Goal: Information Seeking & Learning: Learn about a topic

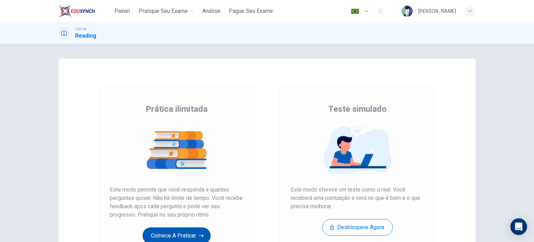
click at [177, 239] on button "Comece a praticar" at bounding box center [177, 235] width 68 height 17
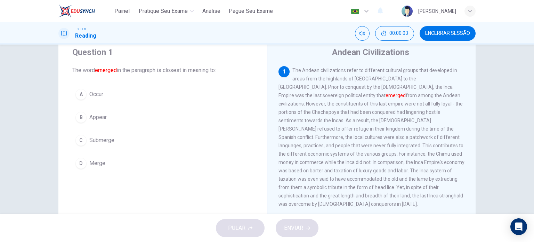
scroll to position [23, 0]
click at [91, 117] on span "Appear" at bounding box center [97, 117] width 17 height 8
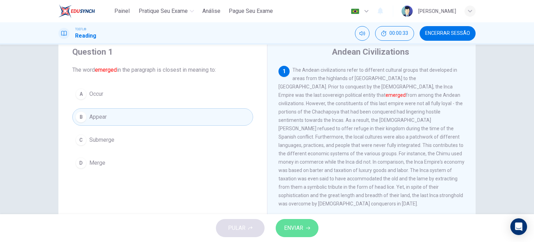
click at [309, 229] on icon "button" at bounding box center [308, 227] width 4 height 3
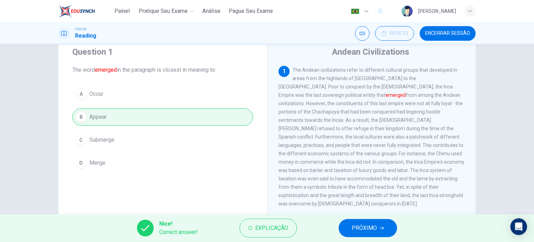
click at [367, 228] on span "PRÓXIMO" at bounding box center [364, 228] width 25 height 10
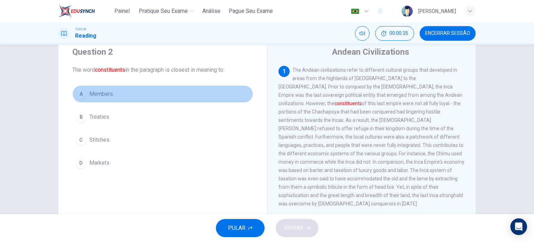
click at [83, 90] on button "A Members" at bounding box center [162, 93] width 181 height 17
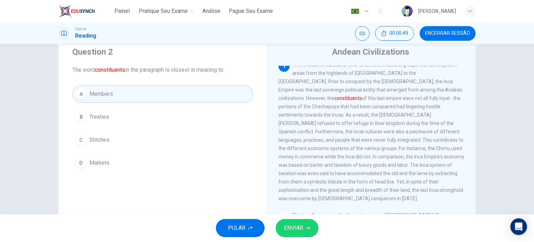
scroll to position [6, 0]
click at [297, 224] on span "ENVIAR" at bounding box center [293, 228] width 19 height 10
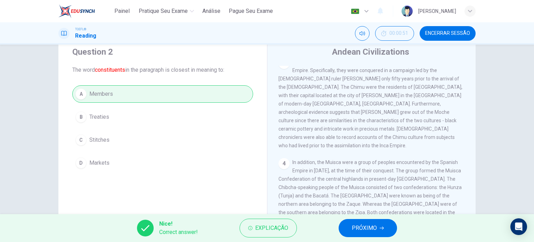
scroll to position [342, 0]
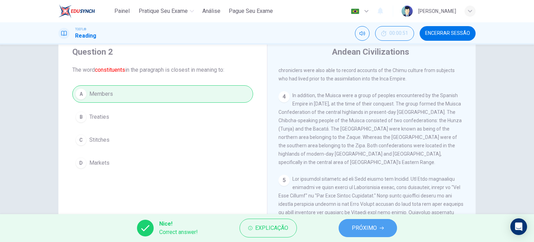
click at [378, 227] on button "PRÓXIMO" at bounding box center [368, 228] width 58 height 18
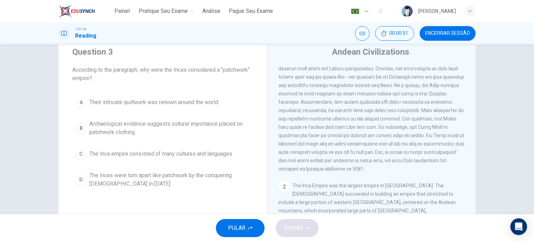
scroll to position [0, 0]
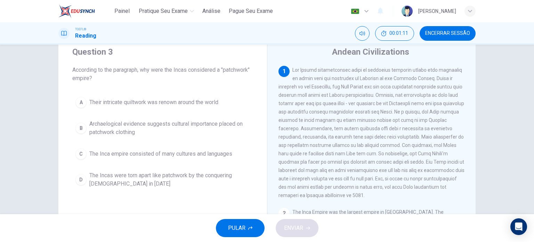
click at [166, 154] on span "The Inca empire consisted of many cultures and languages" at bounding box center [160, 154] width 143 height 8
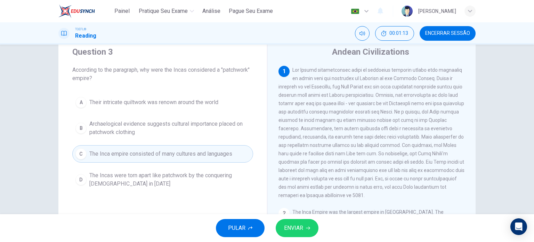
click at [298, 221] on button "ENVIAR" at bounding box center [297, 228] width 43 height 18
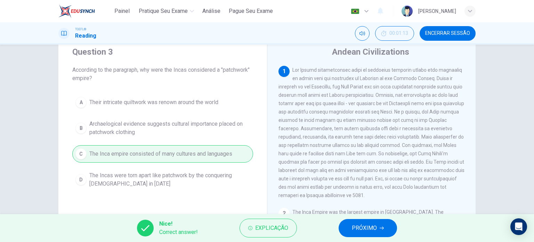
click at [353, 227] on span "PRÓXIMO" at bounding box center [364, 228] width 25 height 10
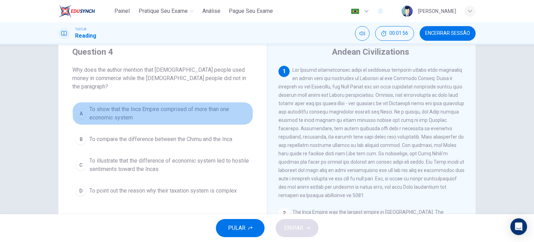
click at [201, 106] on span "To show that the Inca Empire comprised of more than one economic system" at bounding box center [169, 113] width 161 height 17
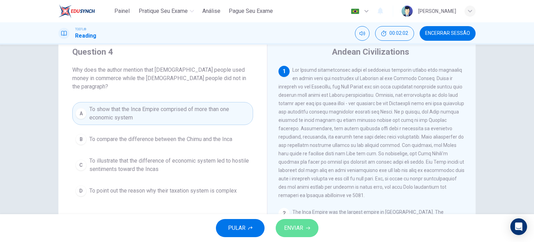
click at [287, 226] on span "ENVIAR" at bounding box center [293, 228] width 19 height 10
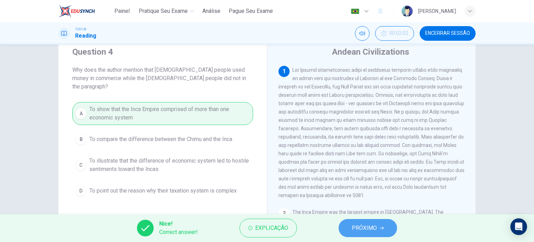
click at [370, 223] on span "PRÓXIMO" at bounding box center [364, 228] width 25 height 10
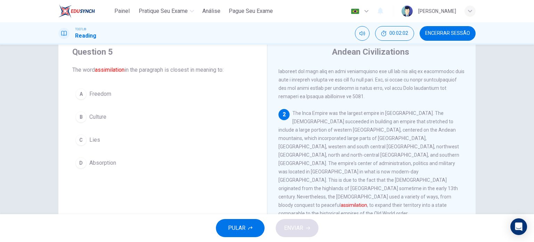
scroll to position [102, 0]
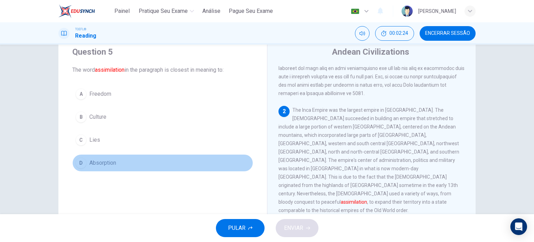
click at [105, 166] on span "Absorption" at bounding box center [102, 163] width 27 height 8
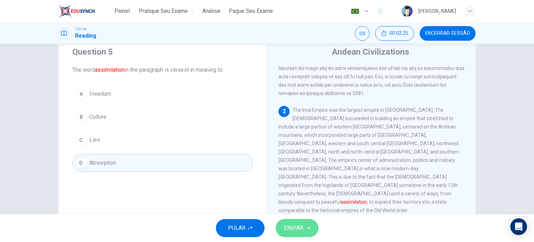
click at [299, 225] on span "ENVIAR" at bounding box center [293, 228] width 19 height 10
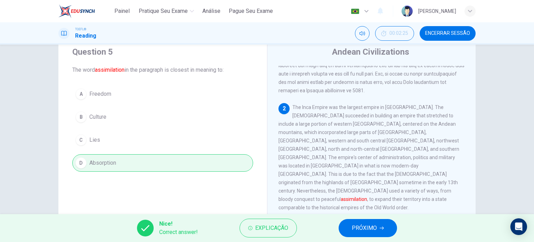
scroll to position [105, 0]
click at [361, 225] on span "PRÓXIMO" at bounding box center [364, 228] width 25 height 10
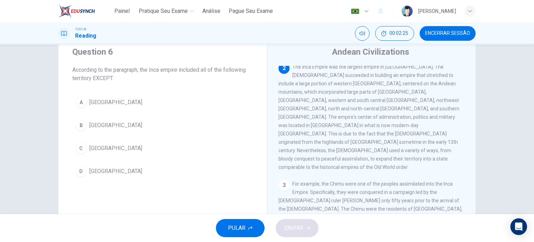
scroll to position [146, 0]
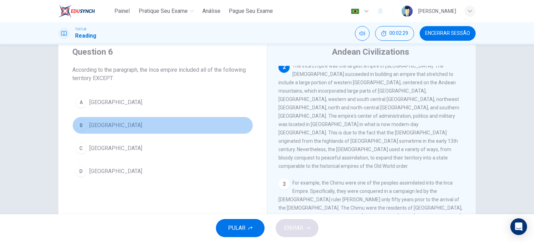
click at [93, 122] on span "[GEOGRAPHIC_DATA]" at bounding box center [115, 125] width 53 height 8
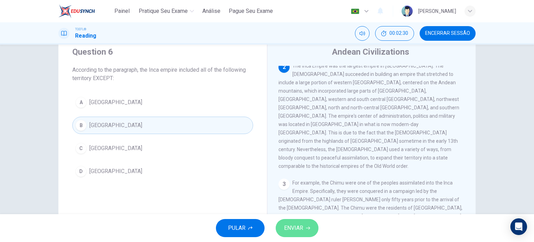
click at [310, 225] on button "ENVIAR" at bounding box center [297, 228] width 43 height 18
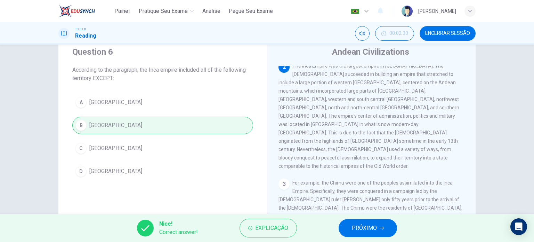
click at [357, 229] on span "PRÓXIMO" at bounding box center [364, 228] width 25 height 10
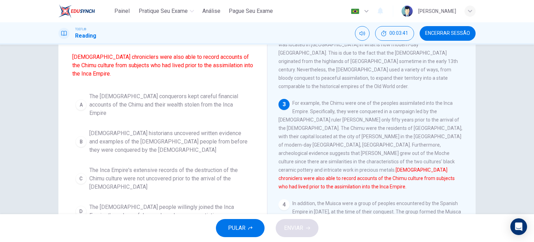
scroll to position [62, 0]
click at [207, 130] on span "[DEMOGRAPHIC_DATA] historians uncovered written evidence and examples of the [D…" at bounding box center [169, 140] width 161 height 25
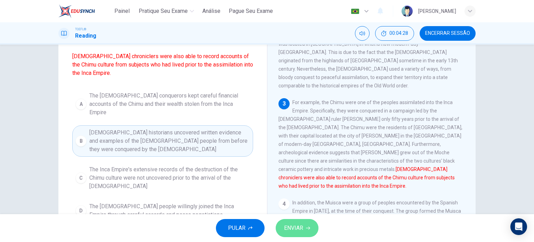
click at [309, 227] on icon "button" at bounding box center [308, 228] width 4 height 4
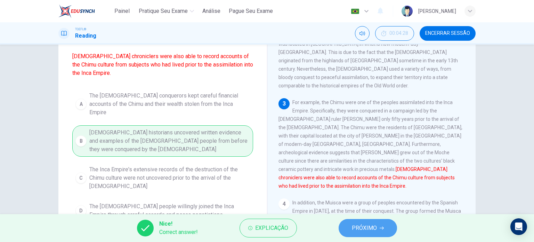
click at [354, 229] on span "PRÓXIMO" at bounding box center [364, 228] width 25 height 10
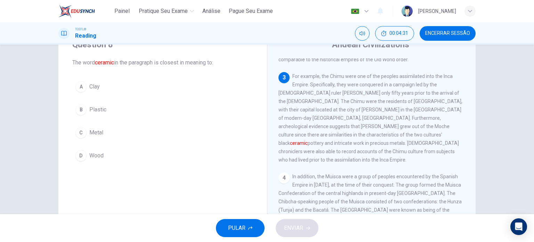
scroll to position [245, 0]
click at [92, 82] on span "Clay" at bounding box center [94, 86] width 10 height 8
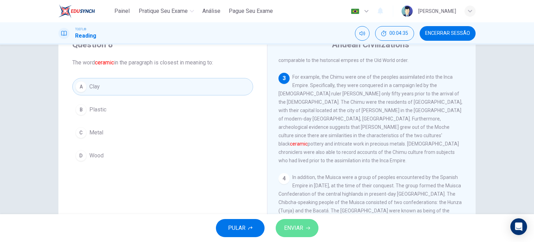
click at [298, 227] on span "ENVIAR" at bounding box center [293, 228] width 19 height 10
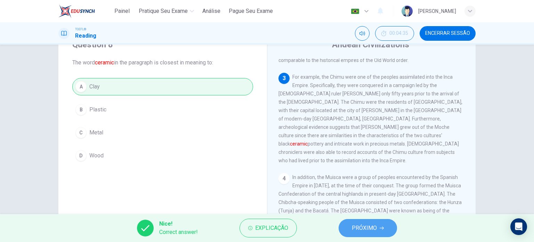
click at [371, 235] on button "PRÓXIMO" at bounding box center [368, 228] width 58 height 18
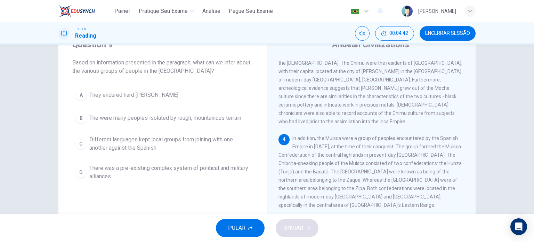
scroll to position [284, 0]
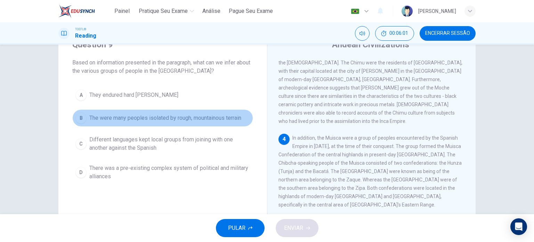
click at [126, 119] on span "The were many peoples isolated by rough, mountainous terrain" at bounding box center [165, 118] width 152 height 8
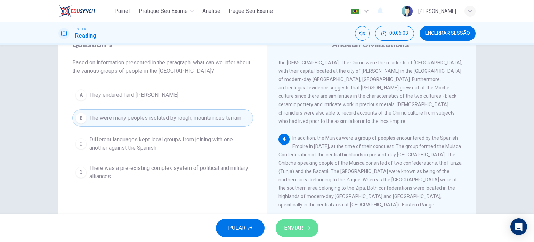
click at [295, 227] on span "ENVIAR" at bounding box center [293, 228] width 19 height 10
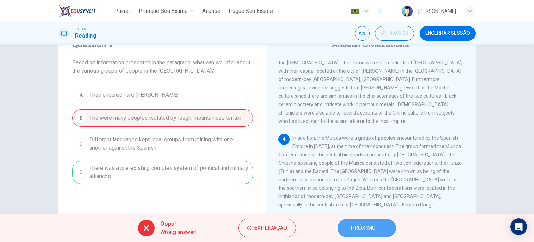
click at [354, 225] on span "PRÓXIMO" at bounding box center [363, 228] width 25 height 10
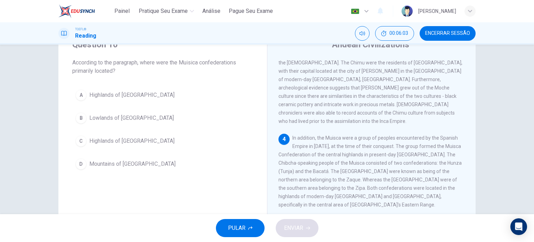
scroll to position [327, 0]
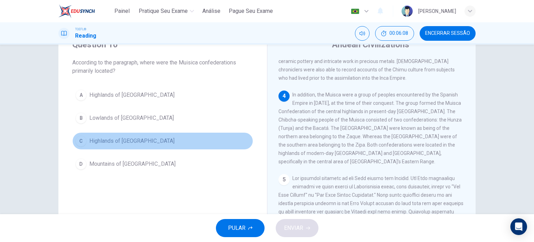
click at [131, 139] on span "Highlands of [GEOGRAPHIC_DATA]" at bounding box center [131, 141] width 85 height 8
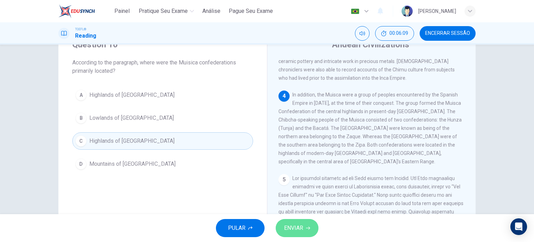
click at [291, 223] on span "ENVIAR" at bounding box center [293, 228] width 19 height 10
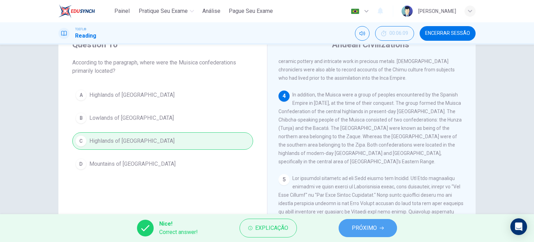
click at [373, 228] on span "PRÓXIMO" at bounding box center [364, 228] width 25 height 10
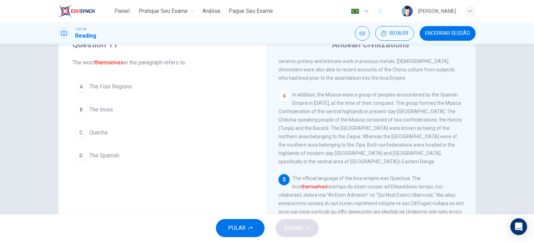
scroll to position [342, 0]
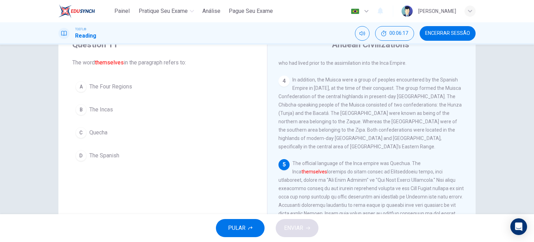
click at [93, 111] on span "The Incas" at bounding box center [101, 109] width 24 height 8
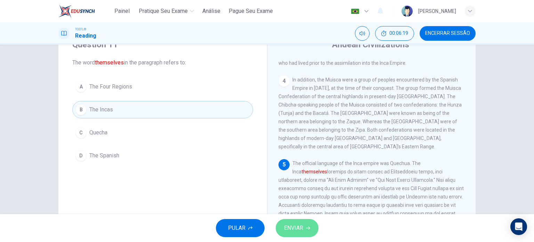
click at [305, 220] on button "ENVIAR" at bounding box center [297, 228] width 43 height 18
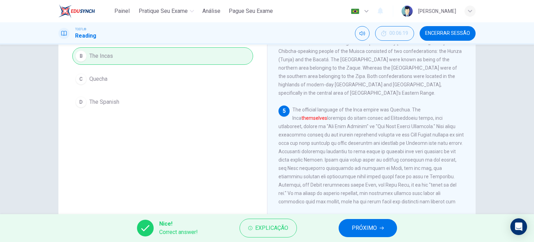
scroll to position [83, 0]
click at [362, 226] on span "PRÓXIMO" at bounding box center [364, 228] width 25 height 10
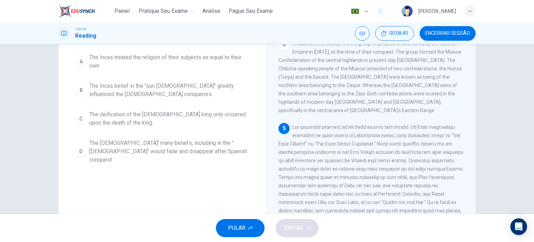
scroll to position [67, 0]
click at [201, 139] on span "The [DEMOGRAPHIC_DATA]' many beliefs, including in the "[DEMOGRAPHIC_DATA]" wou…" at bounding box center [169, 151] width 161 height 25
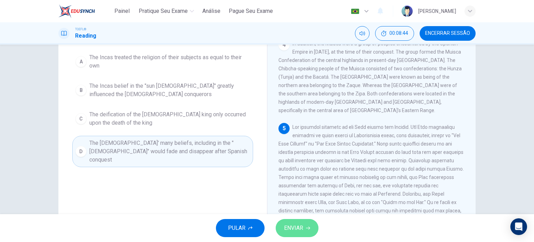
click at [296, 225] on span "ENVIAR" at bounding box center [293, 228] width 19 height 10
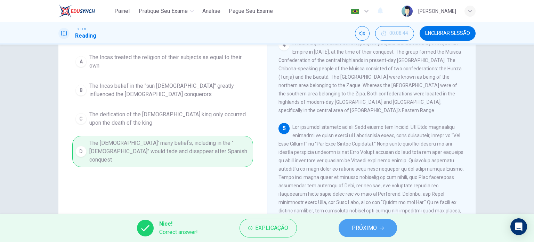
click at [376, 226] on span "PRÓXIMO" at bounding box center [364, 228] width 25 height 10
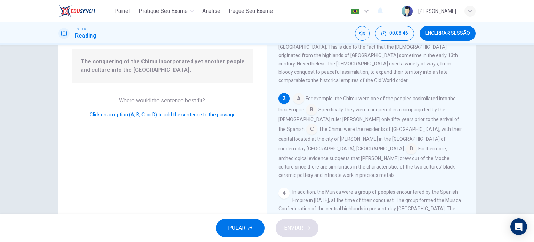
scroll to position [38, 0]
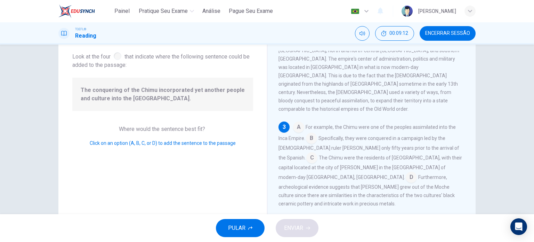
click at [406, 172] on input at bounding box center [411, 177] width 11 height 11
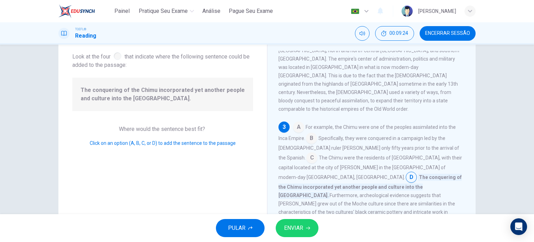
click at [300, 232] on span "ENVIAR" at bounding box center [293, 228] width 19 height 10
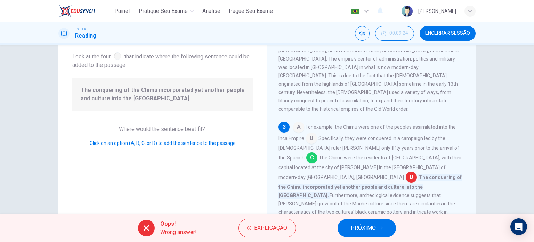
click at [318, 153] on input at bounding box center [311, 158] width 11 height 11
click at [360, 223] on span "PRÓXIMO" at bounding box center [363, 228] width 25 height 10
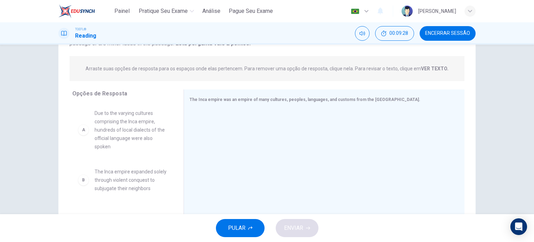
scroll to position [76, 0]
click at [125, 128] on span "Due to the varying cultures comprising the Inca empire, hundreds of local diale…" at bounding box center [131, 129] width 72 height 42
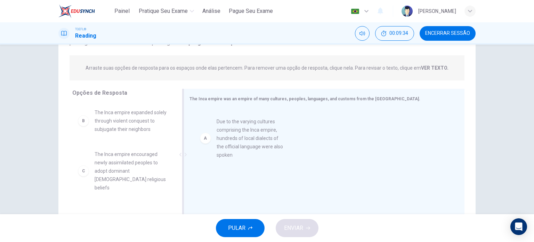
drag, startPoint x: 125, startPoint y: 128, endPoint x: 252, endPoint y: 138, distance: 127.0
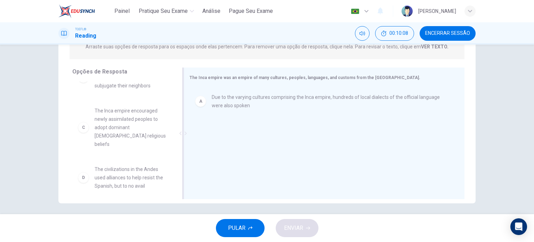
scroll to position [24, 0]
drag, startPoint x: 133, startPoint y: 173, endPoint x: 237, endPoint y: 167, distance: 103.5
click at [237, 167] on div "A Due to the varying cultures comprising the Inca empire, hundreds of local dia…" at bounding box center [322, 133] width 264 height 93
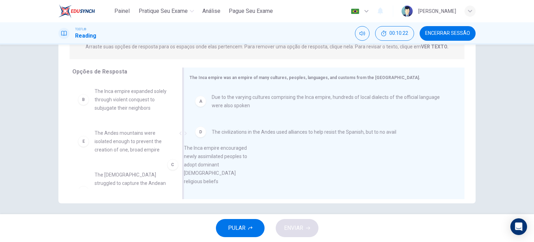
scroll to position [3, 0]
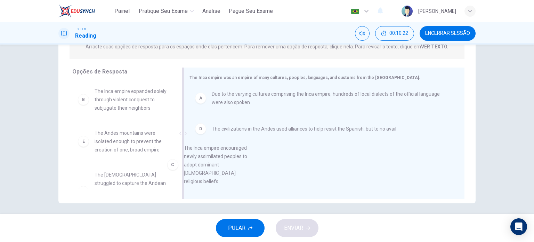
drag, startPoint x: 118, startPoint y: 142, endPoint x: 243, endPoint y: 167, distance: 128.0
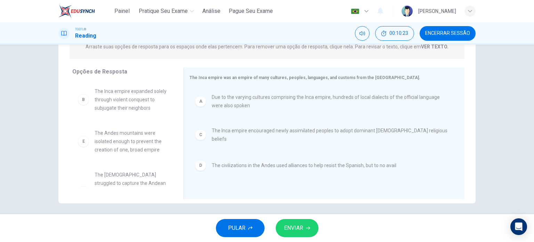
scroll to position [0, 0]
click at [311, 226] on button "ENVIAR" at bounding box center [297, 228] width 43 height 18
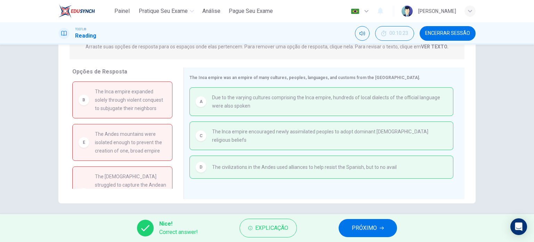
click at [381, 224] on button "PRÓXIMO" at bounding box center [368, 228] width 58 height 18
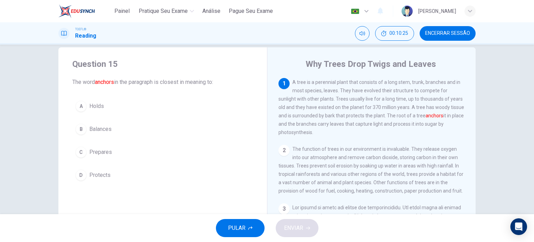
scroll to position [12, 0]
click at [96, 107] on span "Holds" at bounding box center [96, 105] width 15 height 8
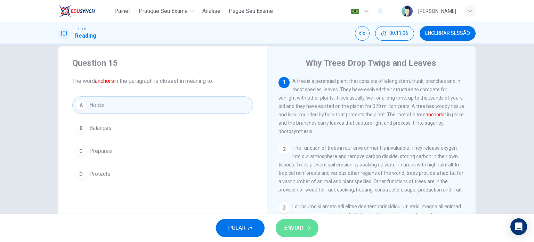
click at [304, 230] on button "ENVIAR" at bounding box center [297, 228] width 43 height 18
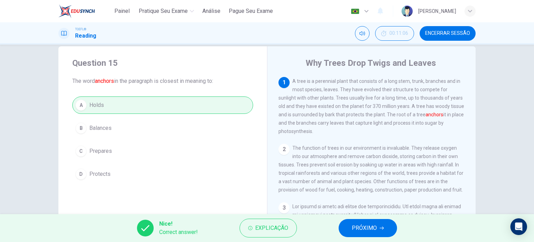
click at [360, 230] on span "PRÓXIMO" at bounding box center [364, 228] width 25 height 10
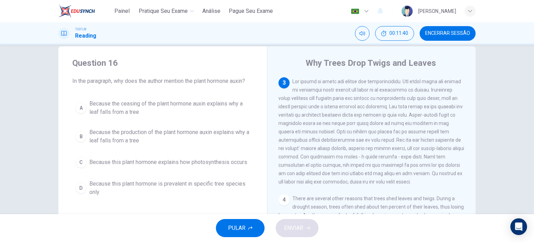
scroll to position [126, 0]
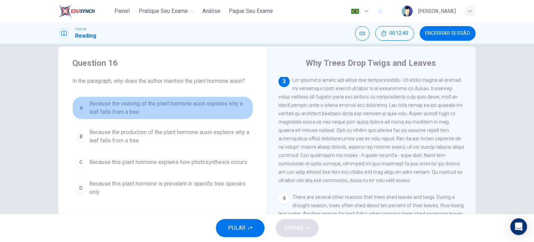
click at [152, 112] on span "Because the ceasing of the plant hormone auxin explains why a leaf falls from a…" at bounding box center [169, 107] width 161 height 17
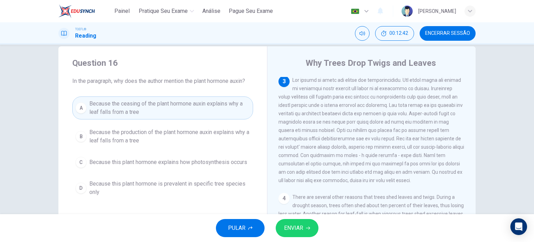
click at [297, 226] on span "ENVIAR" at bounding box center [293, 228] width 19 height 10
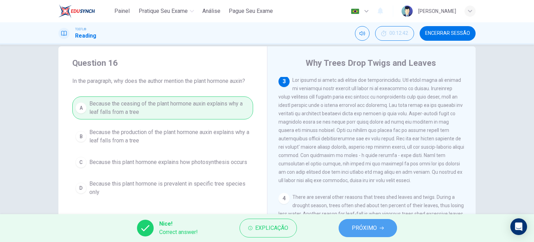
click at [372, 231] on span "PRÓXIMO" at bounding box center [364, 228] width 25 height 10
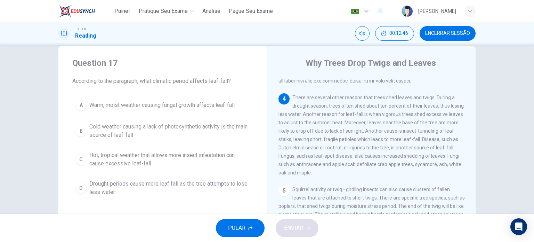
scroll to position [226, 0]
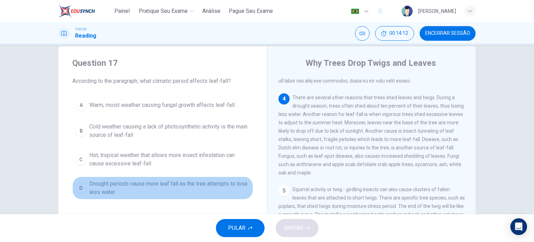
click at [108, 190] on span "Drought periods cause more leaf fall as the tree attempts to lose less water" at bounding box center [169, 187] width 161 height 17
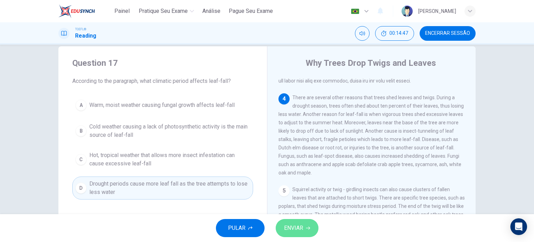
click at [302, 228] on span "ENVIAR" at bounding box center [293, 228] width 19 height 10
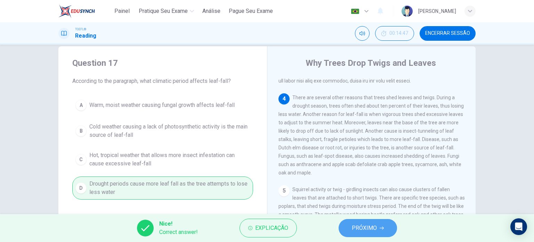
click at [355, 232] on span "PRÓXIMO" at bounding box center [364, 228] width 25 height 10
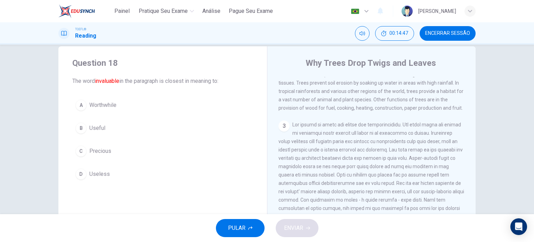
scroll to position [69, 0]
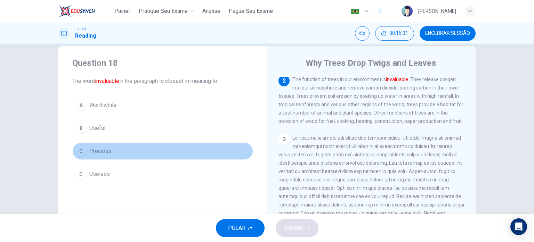
click at [108, 150] on span "Precious" at bounding box center [100, 151] width 22 height 8
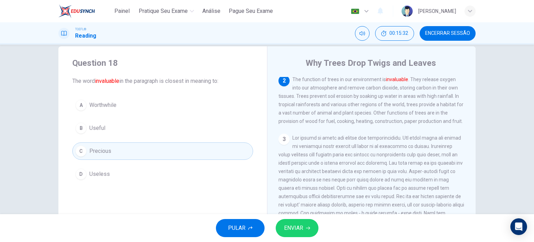
click at [298, 237] on div "PULAR ENVIAR" at bounding box center [267, 228] width 534 height 28
click at [295, 230] on span "ENVIAR" at bounding box center [293, 228] width 19 height 10
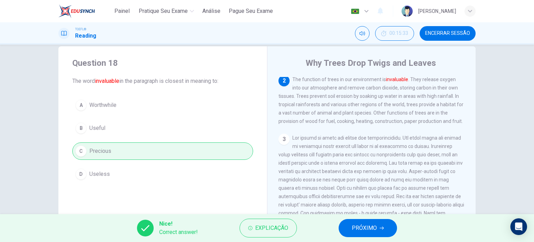
click at [362, 225] on span "PRÓXIMO" at bounding box center [364, 228] width 25 height 10
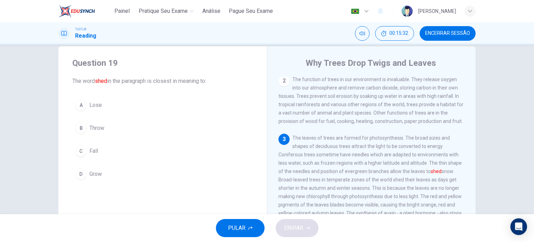
scroll to position [110, 0]
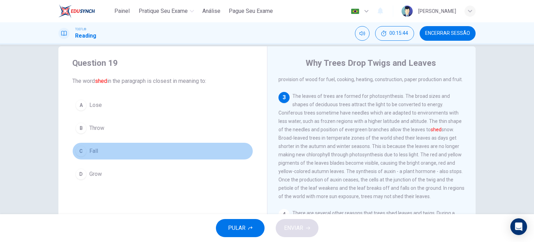
click at [97, 142] on button "C Fall" at bounding box center [162, 150] width 181 height 17
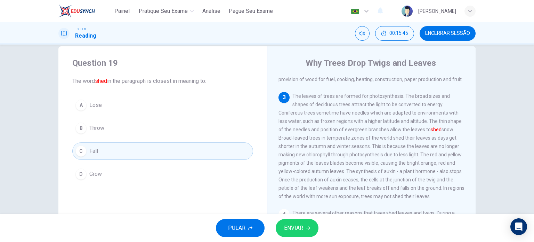
click at [307, 227] on icon "button" at bounding box center [308, 228] width 4 height 4
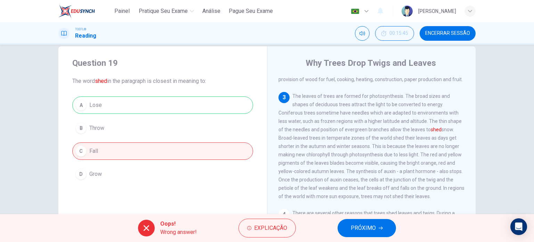
click at [375, 227] on span "PRÓXIMO" at bounding box center [363, 228] width 25 height 10
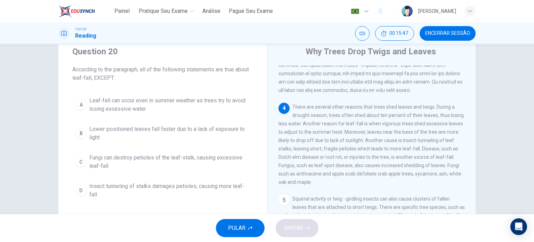
scroll to position [24, 0]
click at [135, 165] on span "Fungi can destroy petioles of the leaf-stalk, causing excessive leaf-fall" at bounding box center [169, 161] width 161 height 17
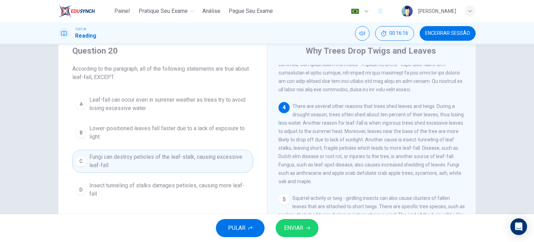
click at [301, 228] on span "ENVIAR" at bounding box center [293, 228] width 19 height 10
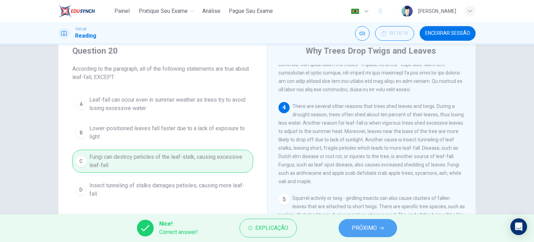
click at [373, 222] on button "PRÓXIMO" at bounding box center [368, 228] width 58 height 18
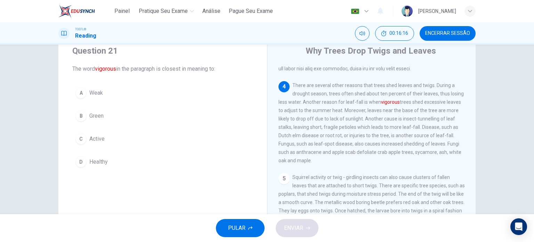
scroll to position [238, 0]
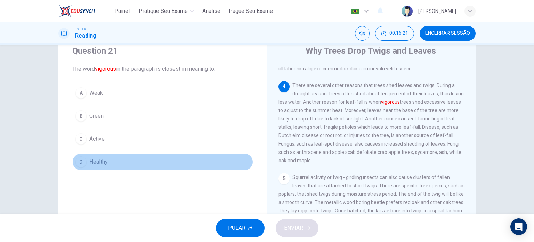
click at [99, 162] on span "Healthy" at bounding box center [98, 162] width 18 height 8
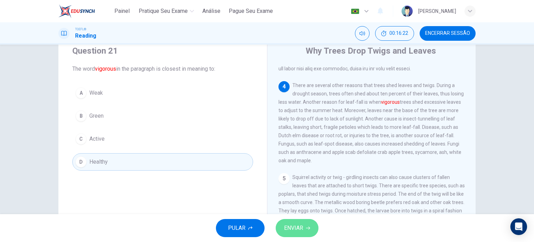
click at [313, 231] on button "ENVIAR" at bounding box center [297, 228] width 43 height 18
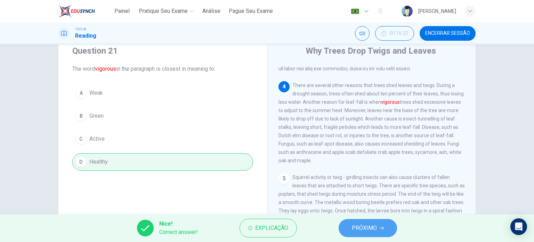
click at [363, 226] on span "PRÓXIMO" at bounding box center [364, 228] width 25 height 10
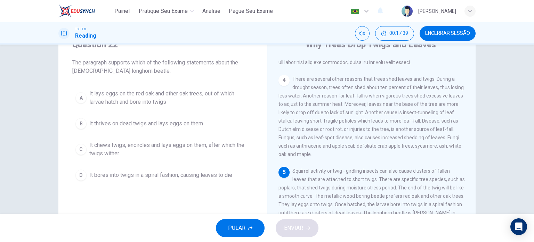
scroll to position [31, 0]
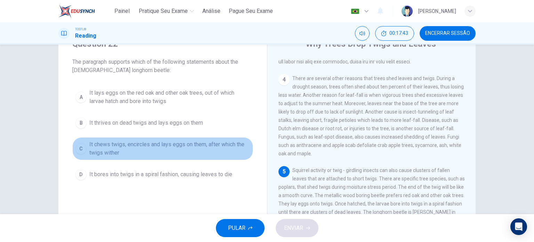
click at [197, 147] on span "It chews twigs, encircles and lays eggs on them, after which the twigs wither" at bounding box center [169, 148] width 161 height 17
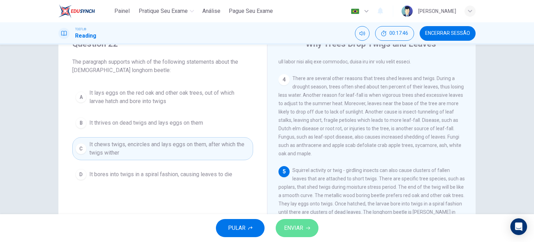
click at [288, 228] on span "ENVIAR" at bounding box center [293, 228] width 19 height 10
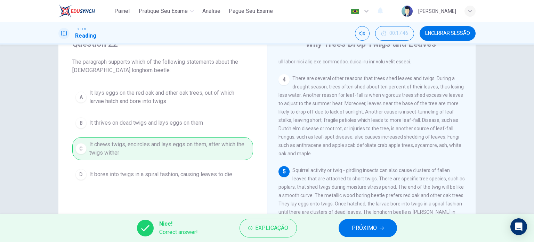
click at [356, 230] on span "PRÓXIMO" at bounding box center [364, 228] width 25 height 10
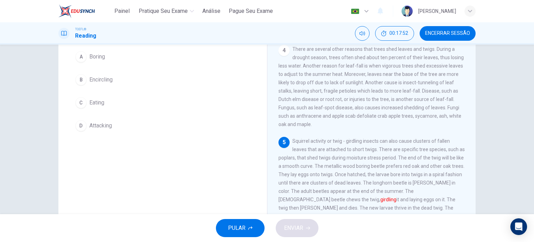
scroll to position [61, 0]
click at [96, 105] on span "Eating" at bounding box center [96, 102] width 15 height 8
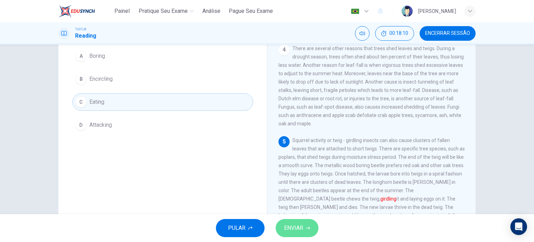
click at [298, 236] on button "ENVIAR" at bounding box center [297, 228] width 43 height 18
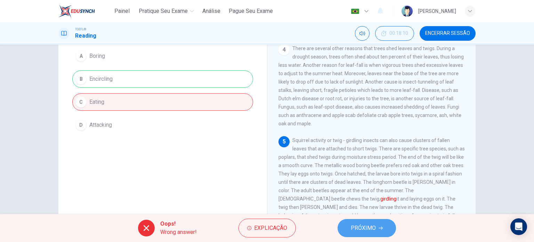
click at [363, 228] on span "PRÓXIMO" at bounding box center [363, 228] width 25 height 10
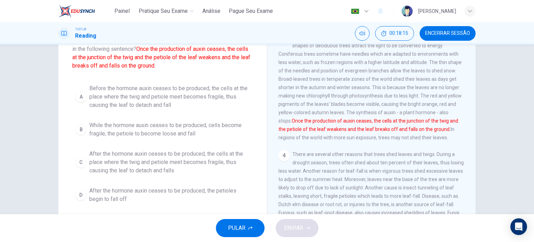
scroll to position [53, 0]
click at [195, 167] on span "After the hormone auxin ceases to be produced, the cells at the place where the…" at bounding box center [169, 161] width 161 height 25
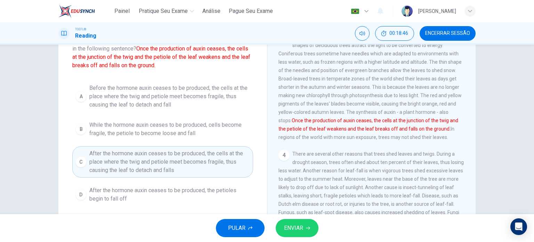
click at [284, 226] on span "ENVIAR" at bounding box center [293, 228] width 19 height 10
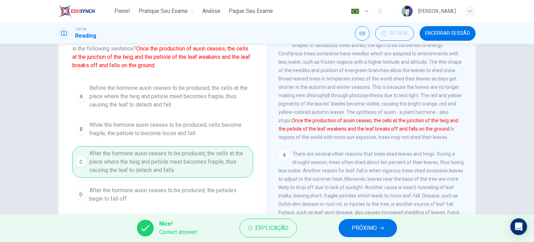
click at [351, 227] on button "PRÓXIMO" at bounding box center [368, 228] width 58 height 18
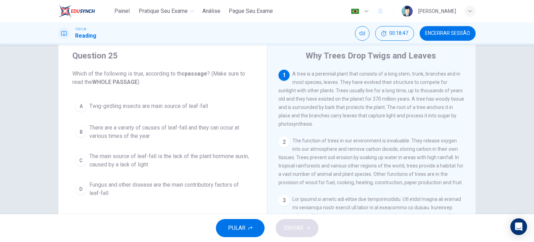
scroll to position [17, 0]
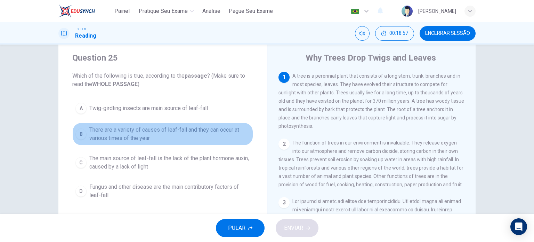
click at [141, 133] on span "There are a variety of causes of leaf-fall and they can occur at various times …" at bounding box center [169, 134] width 161 height 17
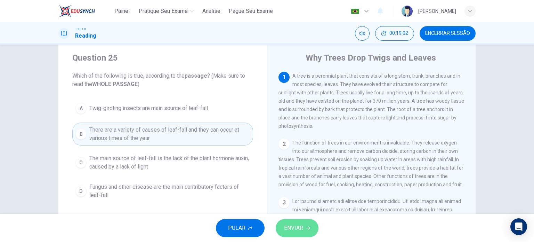
click at [306, 224] on button "ENVIAR" at bounding box center [297, 228] width 43 height 18
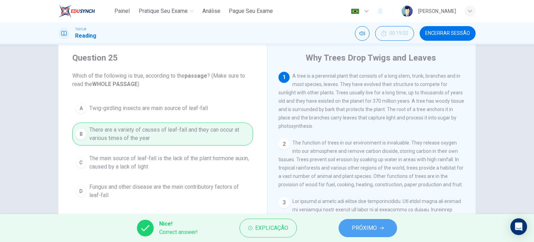
click at [366, 222] on button "PRÓXIMO" at bounding box center [368, 228] width 58 height 18
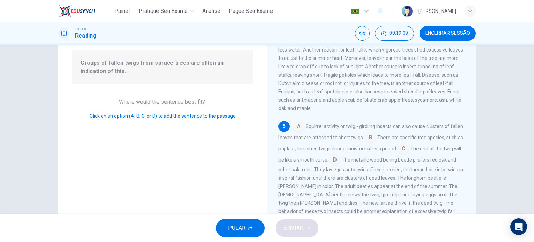
scroll to position [66, 0]
click at [376, 137] on input at bounding box center [370, 136] width 11 height 11
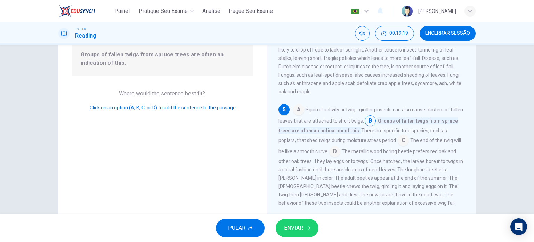
scroll to position [75, 0]
click at [301, 229] on span "ENVIAR" at bounding box center [293, 228] width 19 height 10
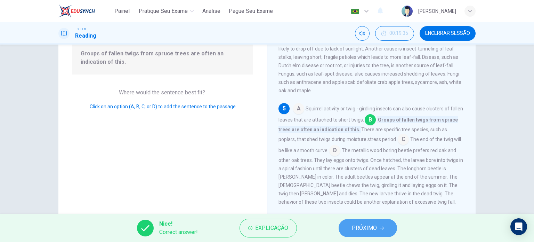
click at [355, 228] on span "PRÓXIMO" at bounding box center [364, 228] width 25 height 10
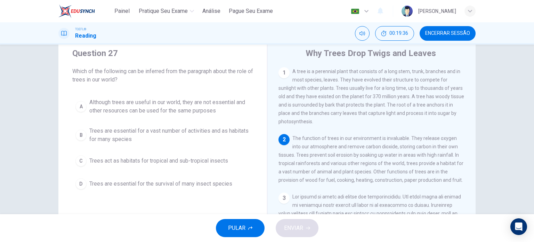
scroll to position [22, 0]
click at [195, 143] on button "B Trees are essential for a vast number of activities and as habitats for many …" at bounding box center [162, 134] width 181 height 23
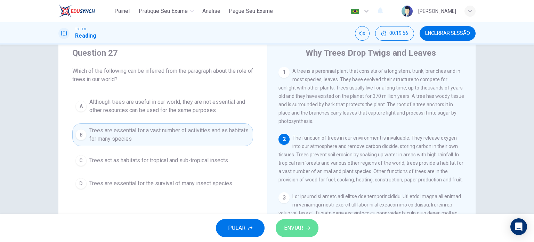
click at [295, 226] on span "ENVIAR" at bounding box center [293, 228] width 19 height 10
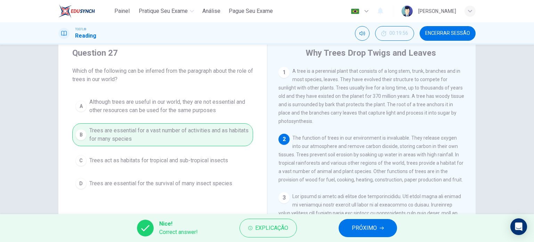
click at [377, 228] on button "PRÓXIMO" at bounding box center [368, 228] width 58 height 18
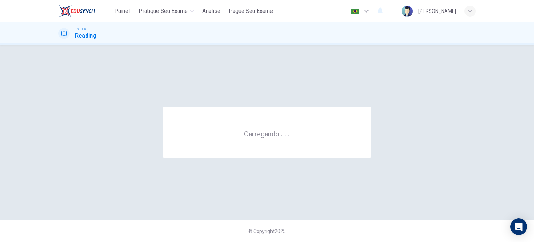
scroll to position [0, 0]
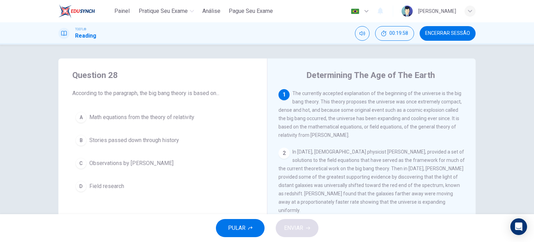
click at [437, 35] on span "Encerrar Sessão" at bounding box center [447, 34] width 45 height 6
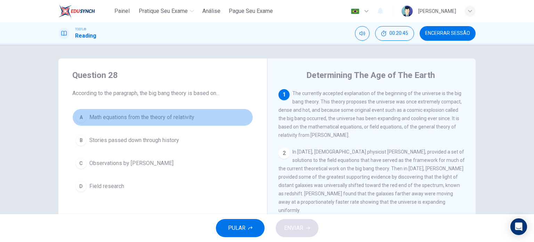
click at [174, 114] on span "Math equations from the theory of relativity" at bounding box center [141, 117] width 105 height 8
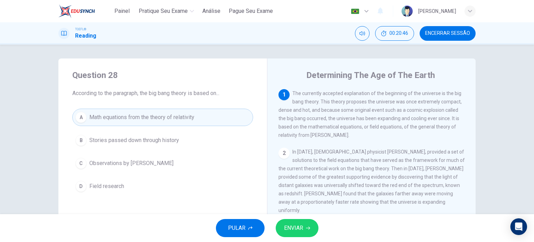
click at [287, 229] on span "ENVIAR" at bounding box center [293, 228] width 19 height 10
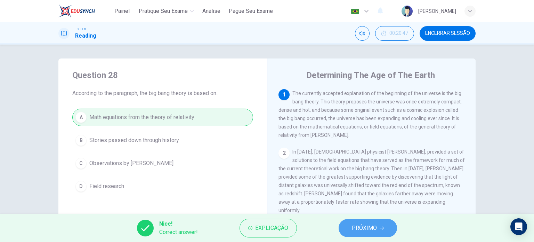
click at [354, 229] on span "PRÓXIMO" at bounding box center [364, 228] width 25 height 10
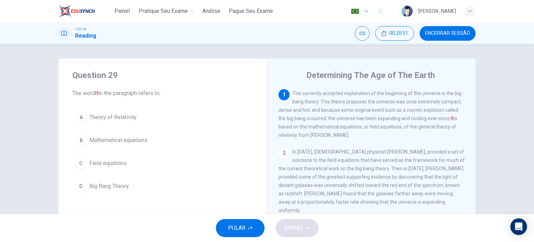
click at [103, 183] on span "Big Bang Theory" at bounding box center [109, 186] width 40 height 8
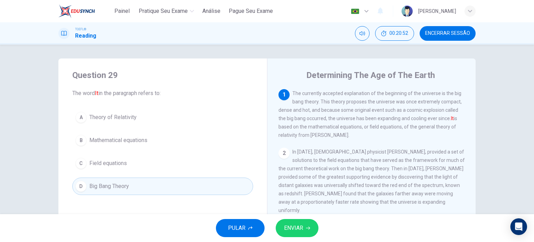
click at [296, 229] on span "ENVIAR" at bounding box center [293, 228] width 19 height 10
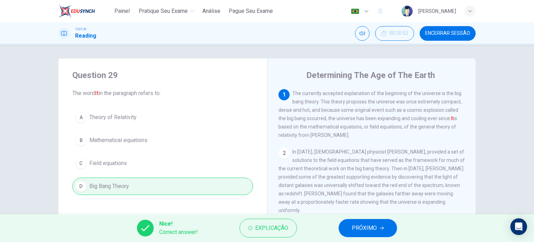
click at [376, 225] on span "PRÓXIMO" at bounding box center [364, 228] width 25 height 10
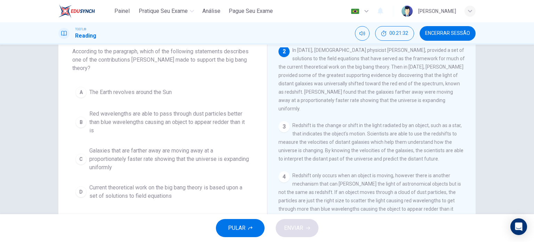
scroll to position [42, 0]
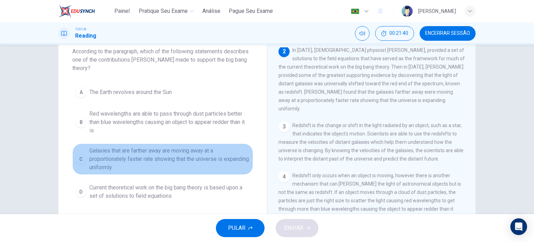
click at [186, 161] on span "Galaxies that are farther away are moving away at a proportionately faster rate…" at bounding box center [169, 158] width 161 height 25
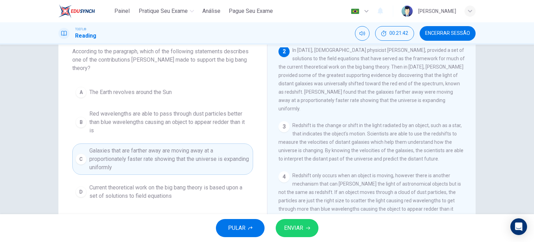
click at [304, 228] on button "ENVIAR" at bounding box center [297, 228] width 43 height 18
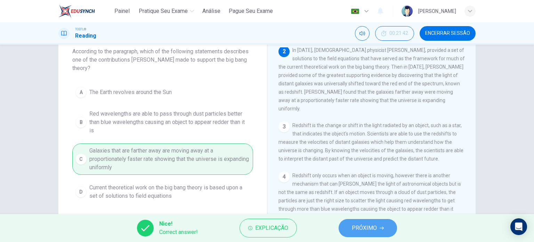
click at [359, 227] on span "PRÓXIMO" at bounding box center [364, 228] width 25 height 10
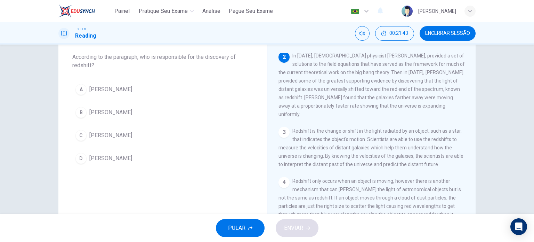
scroll to position [36, 0]
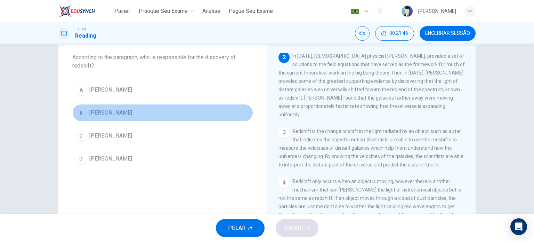
click at [109, 117] on button "B [PERSON_NAME]" at bounding box center [162, 112] width 181 height 17
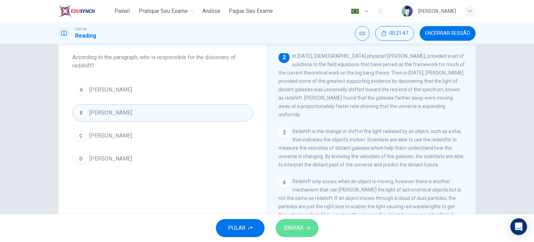
click at [296, 225] on span "ENVIAR" at bounding box center [293, 228] width 19 height 10
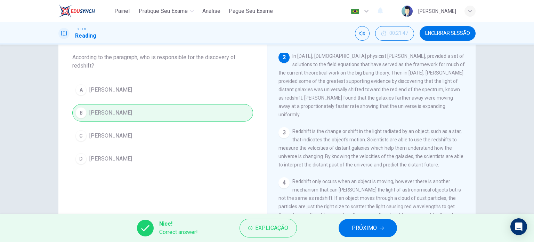
click at [360, 230] on span "PRÓXIMO" at bounding box center [364, 228] width 25 height 10
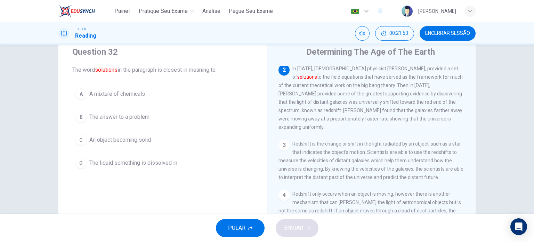
scroll to position [23, 0]
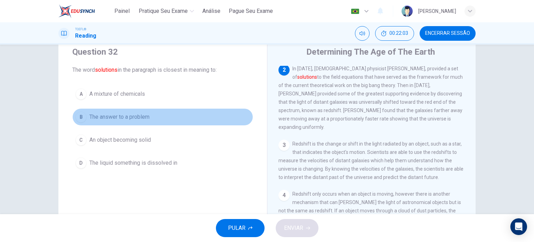
click at [139, 117] on span "The answer to a problem" at bounding box center [119, 117] width 60 height 8
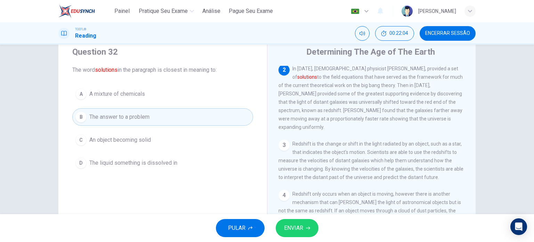
click at [301, 228] on span "ENVIAR" at bounding box center [293, 228] width 19 height 10
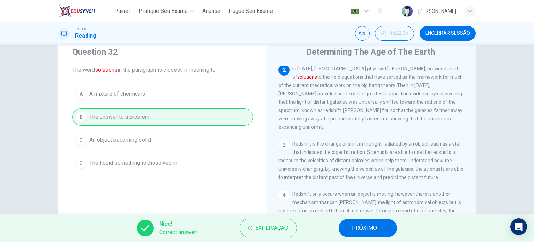
click at [356, 231] on span "PRÓXIMO" at bounding box center [364, 228] width 25 height 10
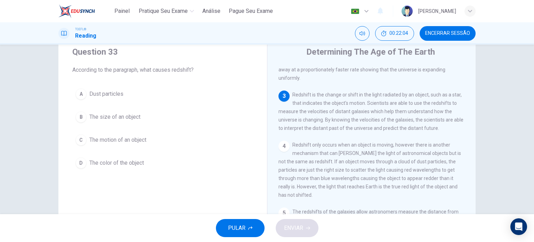
scroll to position [118, 0]
click at [127, 142] on span "The motion of an object" at bounding box center [117, 140] width 57 height 8
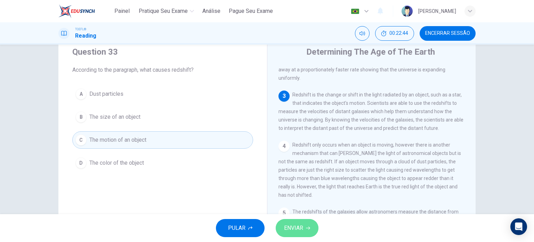
click at [295, 231] on span "ENVIAR" at bounding box center [293, 228] width 19 height 10
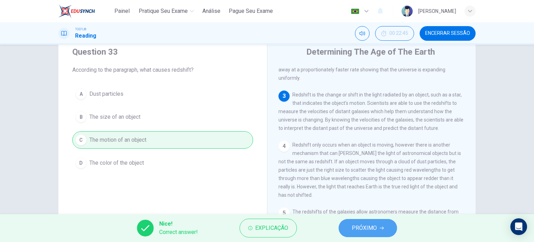
click at [374, 228] on span "PRÓXIMO" at bounding box center [364, 228] width 25 height 10
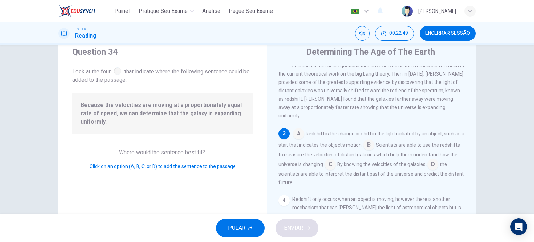
scroll to position [73, 0]
click at [336, 160] on input at bounding box center [330, 163] width 11 height 11
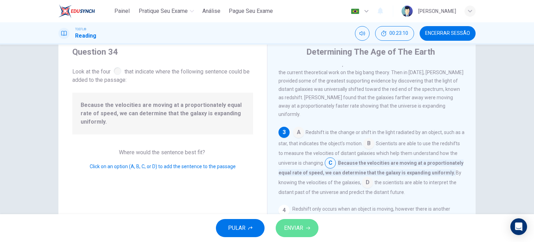
click at [299, 219] on button "ENVIAR" at bounding box center [297, 228] width 43 height 18
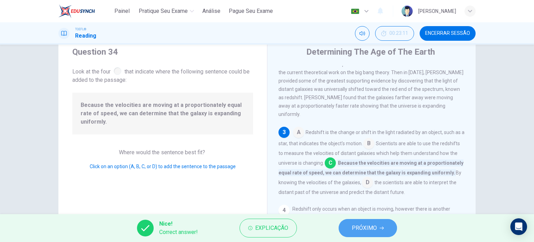
click at [375, 229] on span "PRÓXIMO" at bounding box center [364, 228] width 25 height 10
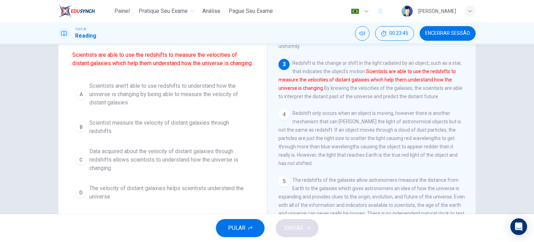
scroll to position [56, 0]
click at [166, 169] on span "Data acquired about the velocity of distant galaxies through redshifts allows s…" at bounding box center [169, 158] width 161 height 25
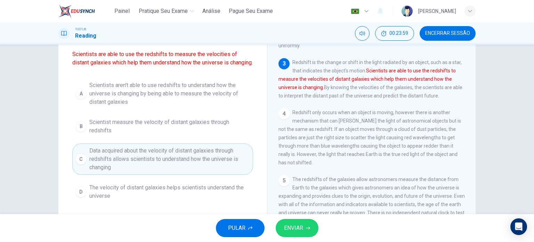
click at [298, 232] on span "ENVIAR" at bounding box center [293, 228] width 19 height 10
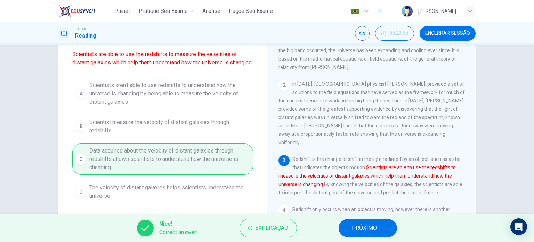
scroll to position [0, 0]
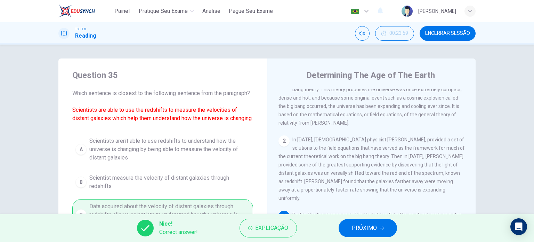
click at [353, 225] on span "PRÓXIMO" at bounding box center [364, 228] width 25 height 10
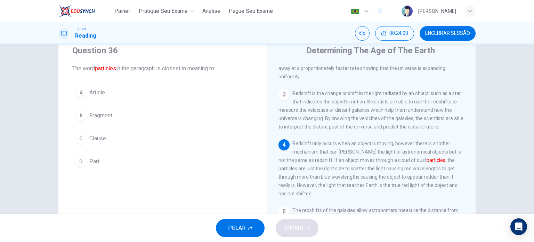
scroll to position [25, 0]
click at [117, 114] on button "B Fragment" at bounding box center [162, 114] width 181 height 17
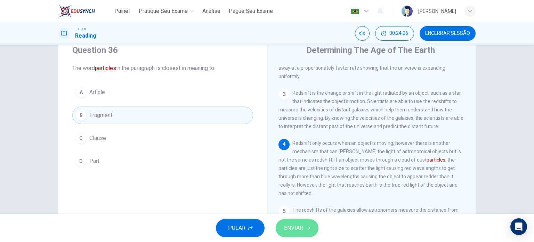
click at [306, 226] on icon "button" at bounding box center [308, 228] width 4 height 4
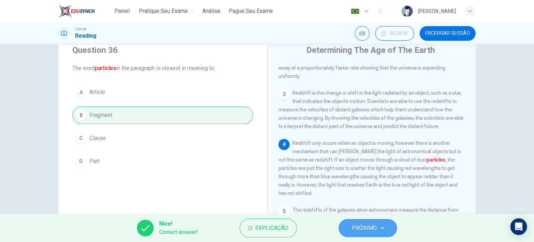
click at [362, 225] on span "PRÓXIMO" at bounding box center [364, 228] width 25 height 10
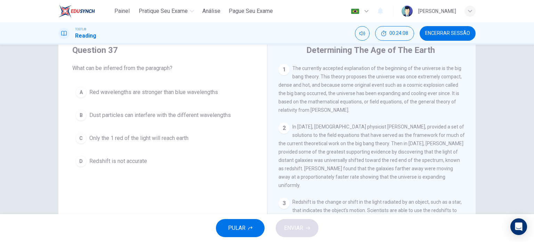
scroll to position [118, 0]
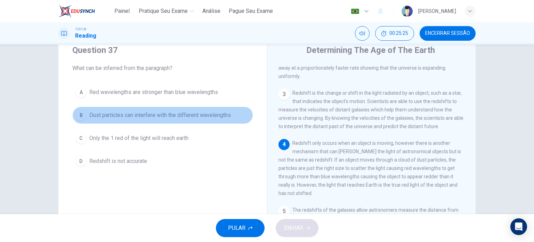
click at [179, 118] on span "Dust particles can interfere with the different wavelengths" at bounding box center [160, 115] width 142 height 8
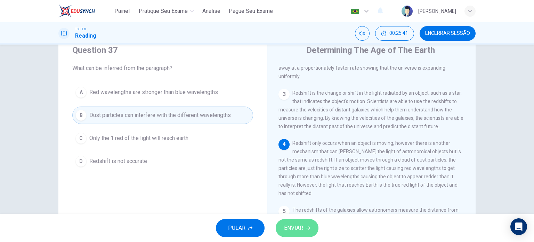
click at [310, 233] on button "ENVIAR" at bounding box center [297, 228] width 43 height 18
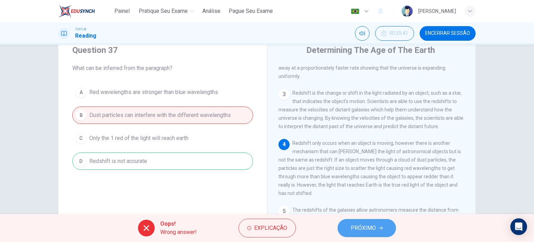
click at [366, 220] on button "PRÓXIMO" at bounding box center [367, 228] width 58 height 18
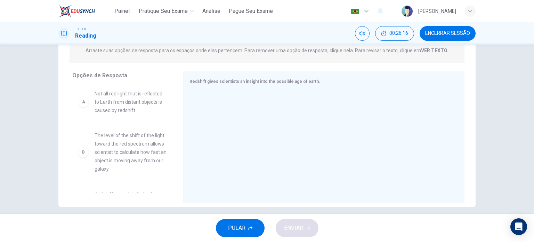
scroll to position [1, 0]
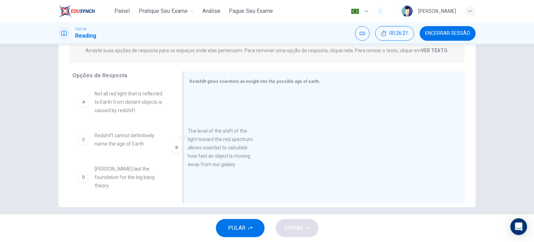
drag, startPoint x: 136, startPoint y: 153, endPoint x: 245, endPoint y: 151, distance: 109.2
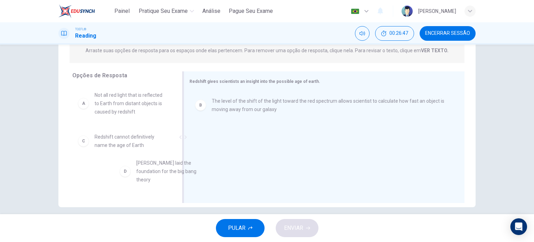
scroll to position [2, 0]
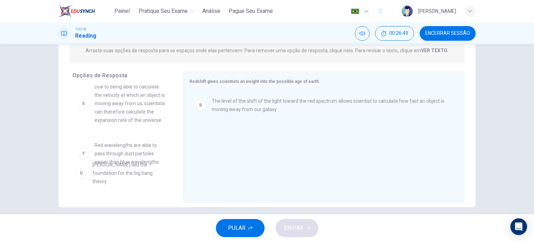
drag, startPoint x: 112, startPoint y: 177, endPoint x: 125, endPoint y: 144, distance: 36.1
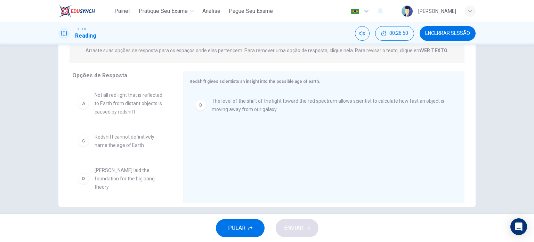
scroll to position [0, 0]
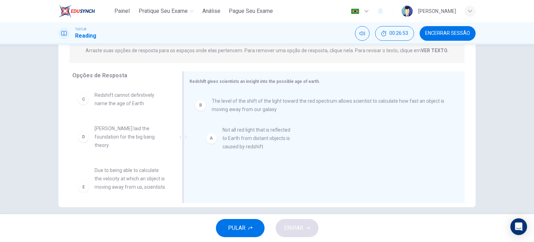
drag, startPoint x: 119, startPoint y: 103, endPoint x: 273, endPoint y: 146, distance: 160.2
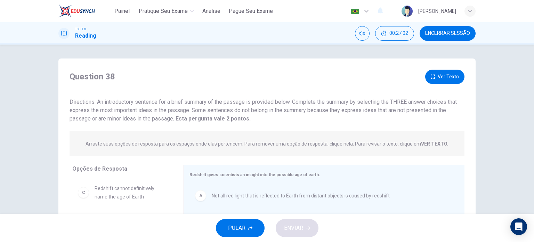
click at [445, 76] on button "Ver Texto" at bounding box center [444, 77] width 39 height 14
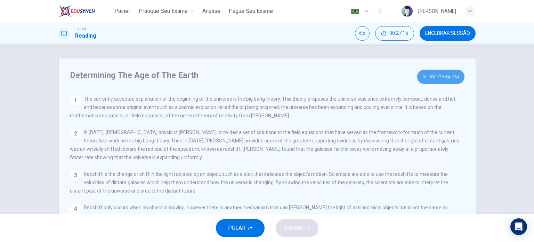
click at [429, 75] on button "Ver Pergunta" at bounding box center [440, 77] width 47 height 14
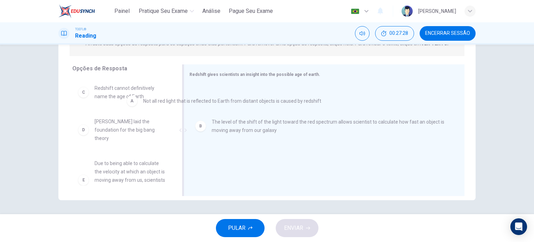
drag, startPoint x: 206, startPoint y: 100, endPoint x: 130, endPoint y: 105, distance: 76.4
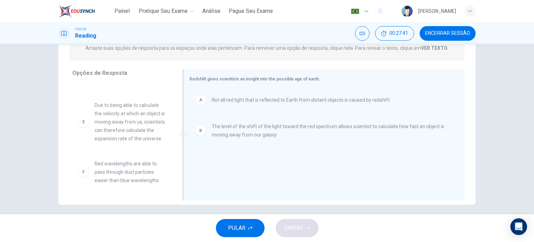
scroll to position [71, 0]
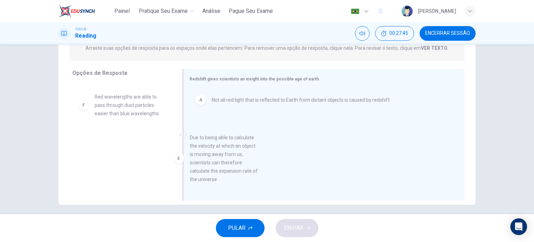
drag, startPoint x: 133, startPoint y: 137, endPoint x: 232, endPoint y: 178, distance: 107.0
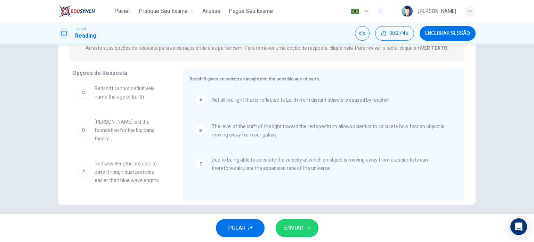
scroll to position [4, 0]
click at [305, 234] on button "ENVIAR" at bounding box center [297, 228] width 43 height 18
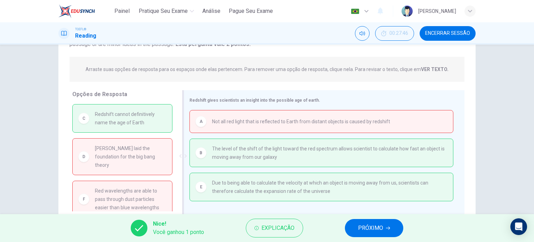
scroll to position [65, 0]
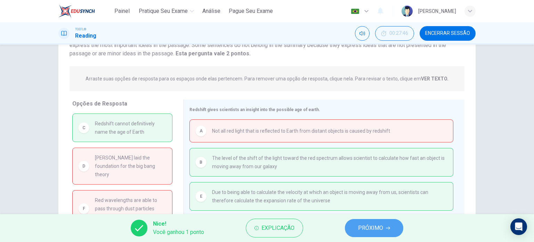
click at [363, 230] on span "PRÓXIMO" at bounding box center [370, 228] width 25 height 10
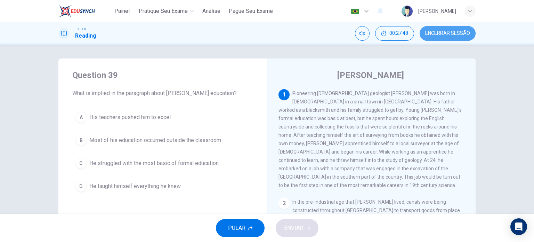
click at [443, 33] on span "Encerrar Sessão" at bounding box center [447, 34] width 45 height 6
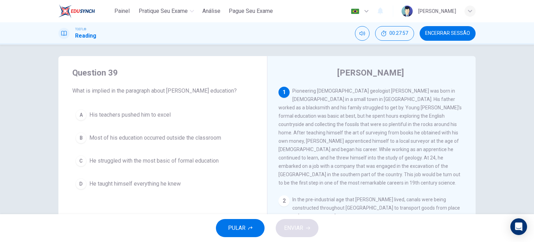
scroll to position [3, 0]
click at [197, 137] on span "Most of his education occurred outside the classroom" at bounding box center [155, 137] width 132 height 8
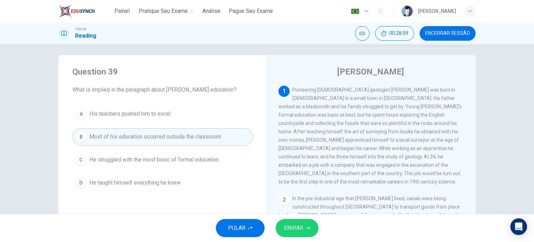
click at [313, 227] on button "ENVIAR" at bounding box center [297, 228] width 43 height 18
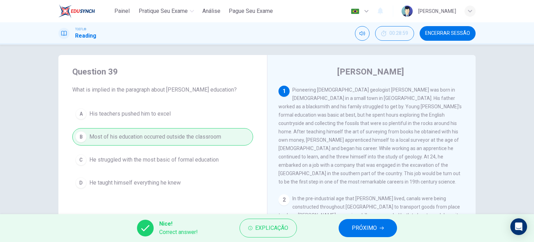
click at [387, 229] on button "PRÓXIMO" at bounding box center [368, 228] width 58 height 18
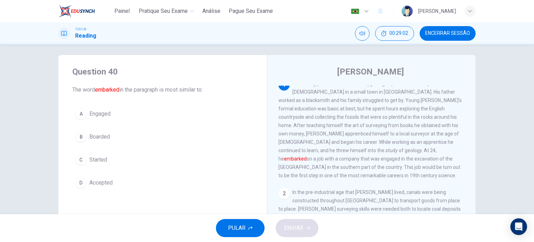
scroll to position [7, 0]
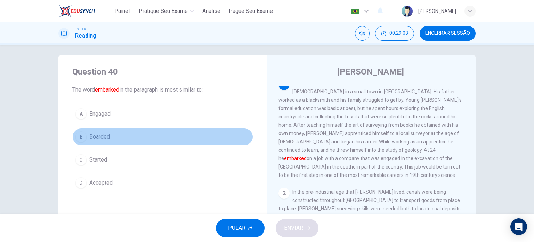
click at [112, 137] on button "B Boarded" at bounding box center [162, 136] width 181 height 17
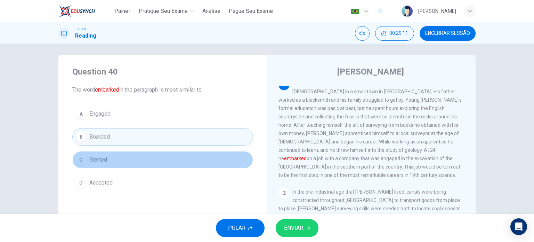
click at [107, 157] on button "C Started" at bounding box center [162, 159] width 181 height 17
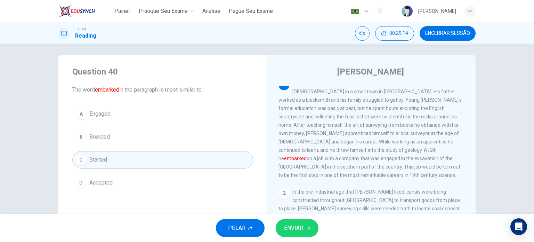
click at [310, 228] on icon "button" at bounding box center [308, 228] width 4 height 4
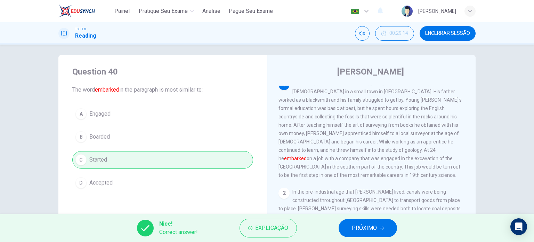
click at [383, 229] on icon "button" at bounding box center [382, 228] width 4 height 4
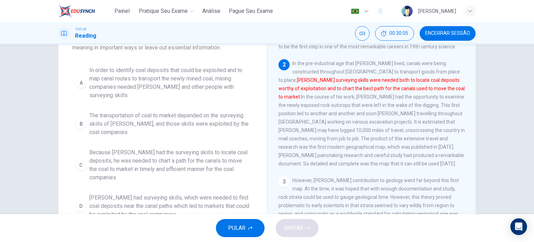
scroll to position [63, 0]
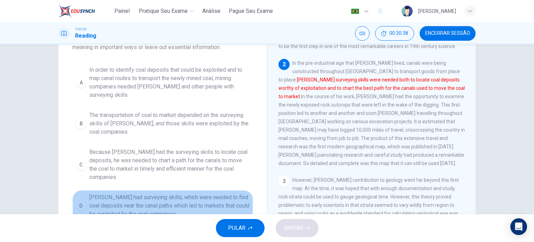
click at [139, 193] on span "[PERSON_NAME] had surveying skills, which were needed to find coal deposits nea…" at bounding box center [169, 205] width 161 height 25
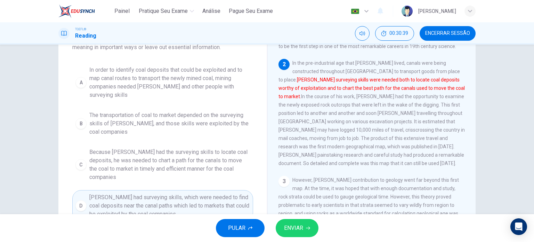
click at [312, 230] on button "ENVIAR" at bounding box center [297, 228] width 43 height 18
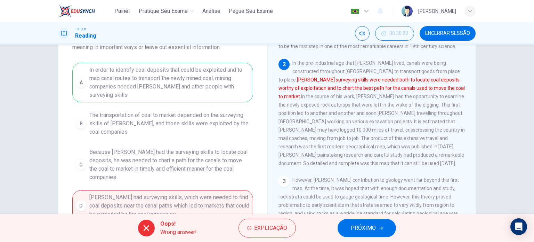
click at [369, 221] on button "PRÓXIMO" at bounding box center [367, 228] width 58 height 18
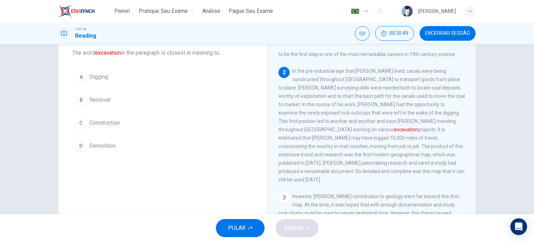
scroll to position [41, 0]
click at [101, 78] on span "Digging" at bounding box center [98, 76] width 19 height 8
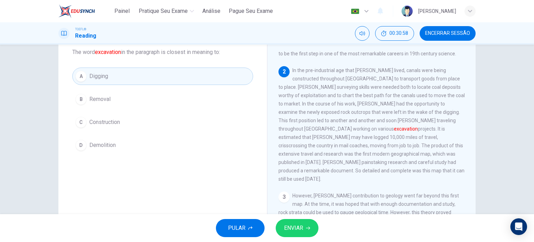
click at [285, 228] on span "ENVIAR" at bounding box center [293, 228] width 19 height 10
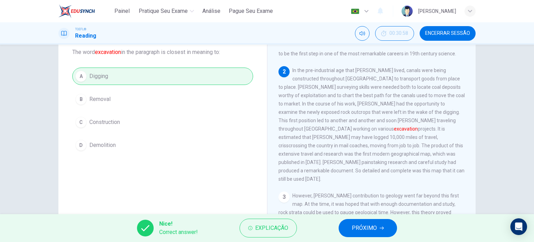
click at [374, 226] on span "PRÓXIMO" at bounding box center [364, 228] width 25 height 10
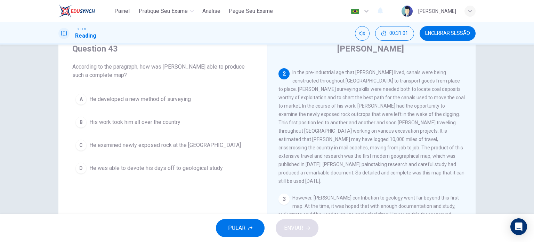
scroll to position [26, 0]
click at [167, 125] on span "His work took him all over the country" at bounding box center [134, 122] width 91 height 8
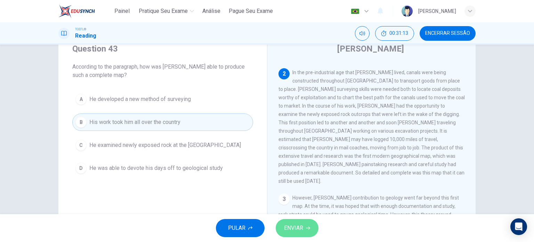
click at [290, 234] on button "ENVIAR" at bounding box center [297, 228] width 43 height 18
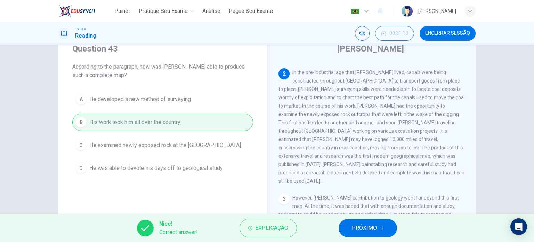
click at [364, 224] on span "PRÓXIMO" at bounding box center [364, 228] width 25 height 10
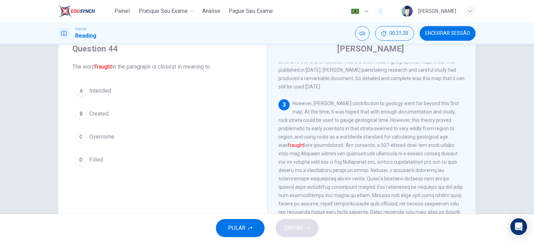
scroll to position [192, 0]
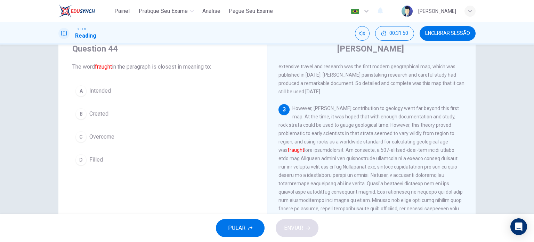
click at [86, 155] on button "D Filled" at bounding box center [162, 159] width 181 height 17
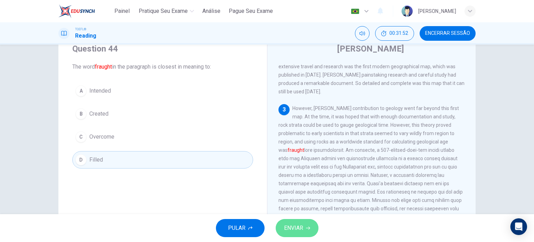
click at [292, 226] on span "ENVIAR" at bounding box center [293, 228] width 19 height 10
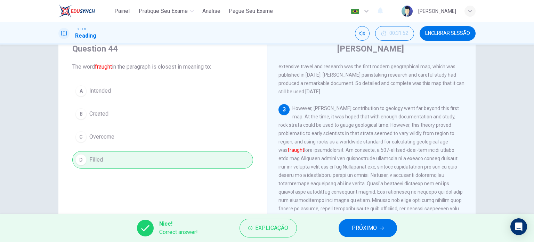
click at [362, 231] on span "PRÓXIMO" at bounding box center [364, 228] width 25 height 10
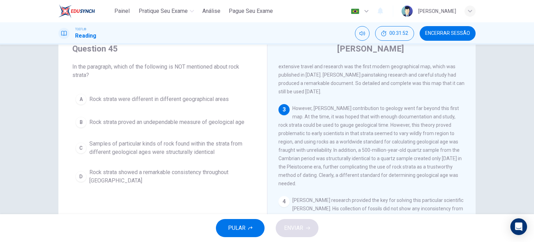
scroll to position [215, 0]
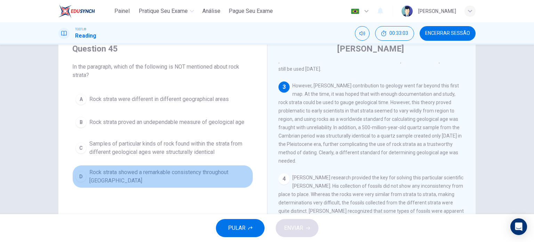
click at [205, 175] on span "Rock strata showed a remarkable consistency throughout [GEOGRAPHIC_DATA]" at bounding box center [169, 176] width 161 height 17
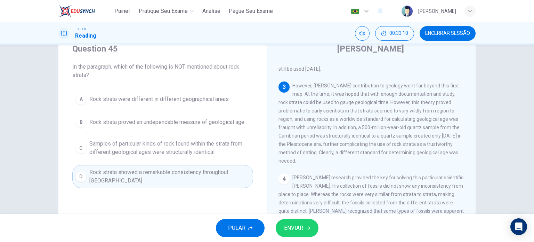
click at [298, 221] on button "ENVIAR" at bounding box center [297, 228] width 43 height 18
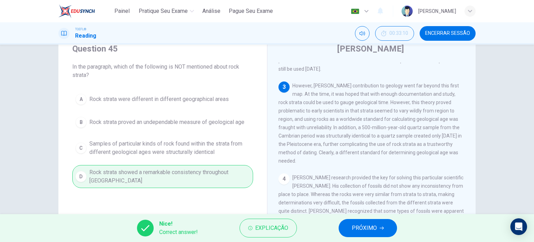
click at [366, 229] on span "PRÓXIMO" at bounding box center [364, 228] width 25 height 10
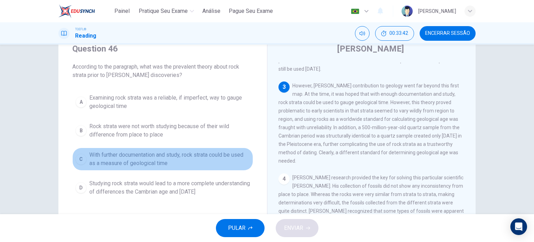
click at [230, 158] on span "With further documentation and study, rock strata could be used as a measure of…" at bounding box center [169, 159] width 161 height 17
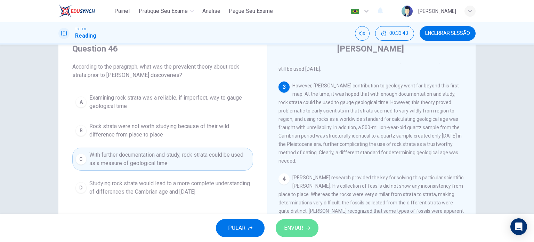
click at [315, 228] on button "ENVIAR" at bounding box center [297, 228] width 43 height 18
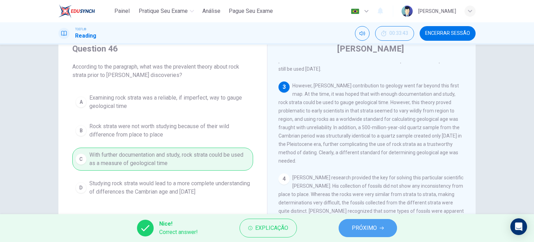
click at [370, 230] on span "PRÓXIMO" at bounding box center [364, 228] width 25 height 10
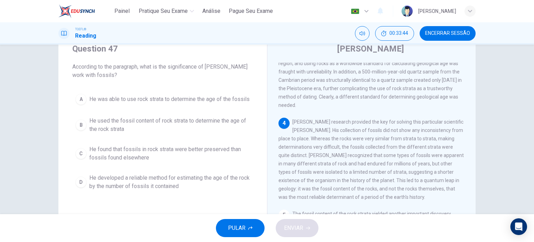
scroll to position [272, 0]
click at [128, 125] on span "He used the fossil content of rock strata to determine the age of the rock stra…" at bounding box center [169, 125] width 161 height 17
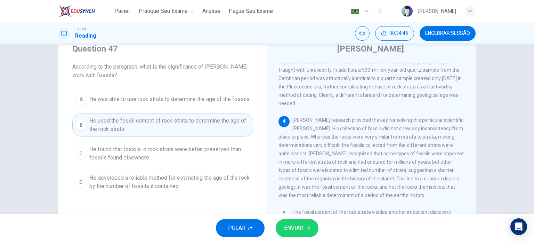
click at [294, 229] on span "ENVIAR" at bounding box center [293, 228] width 19 height 10
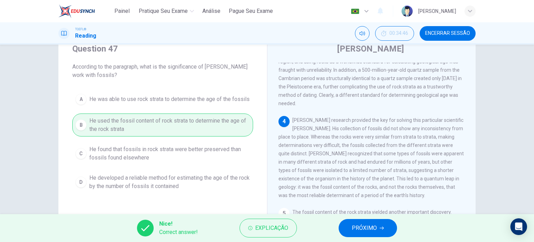
click at [359, 226] on span "PRÓXIMO" at bounding box center [364, 228] width 25 height 10
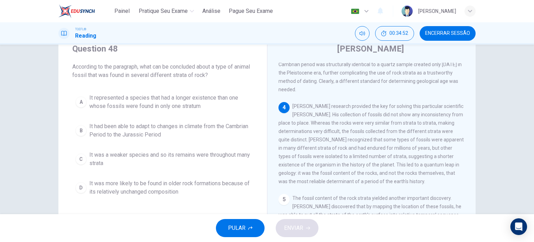
scroll to position [286, 0]
click at [142, 103] on span "It represented a species that had a longer existence than one whose fossils wer…" at bounding box center [169, 102] width 161 height 17
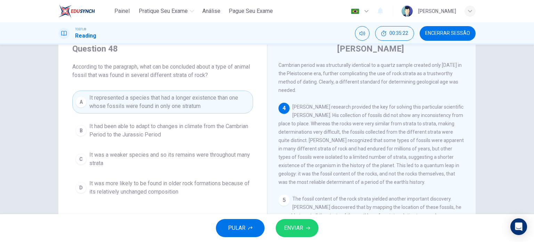
click at [294, 228] on span "ENVIAR" at bounding box center [293, 228] width 19 height 10
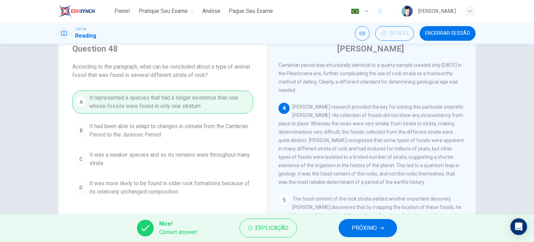
click at [353, 226] on span "PRÓXIMO" at bounding box center [364, 228] width 25 height 10
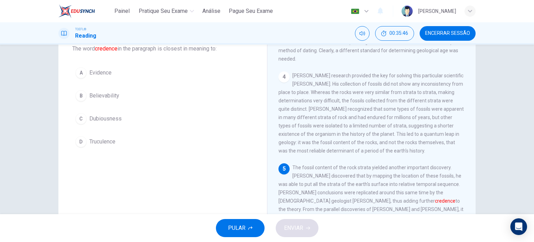
scroll to position [45, 0]
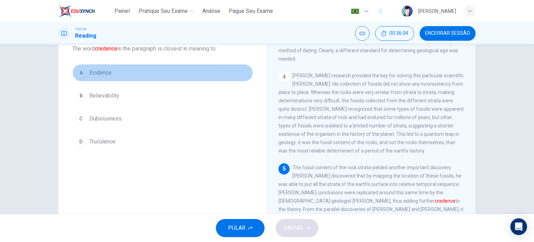
click at [105, 73] on span "Evidence" at bounding box center [100, 73] width 22 height 8
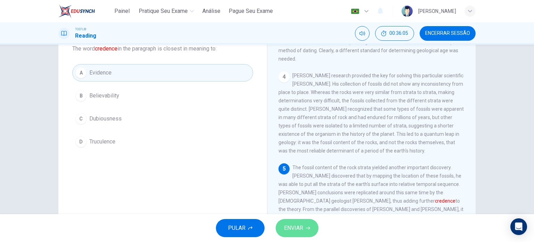
click at [283, 222] on button "ENVIAR" at bounding box center [297, 228] width 43 height 18
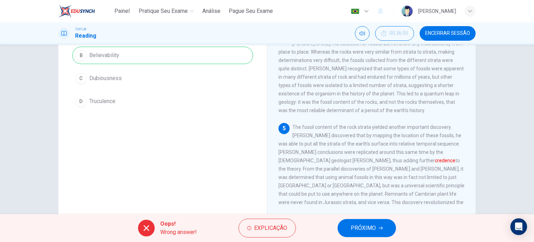
scroll to position [85, 0]
click at [374, 223] on span "PRÓXIMO" at bounding box center [363, 228] width 25 height 10
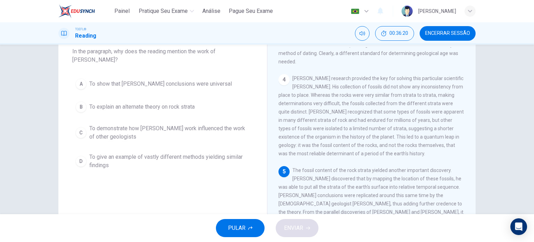
scroll to position [44, 0]
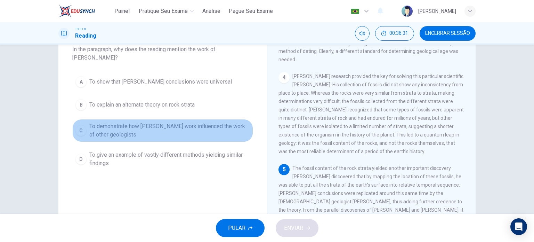
click at [218, 128] on span "To demonstrate how [PERSON_NAME] work influenced the work of other geologists" at bounding box center [169, 130] width 161 height 17
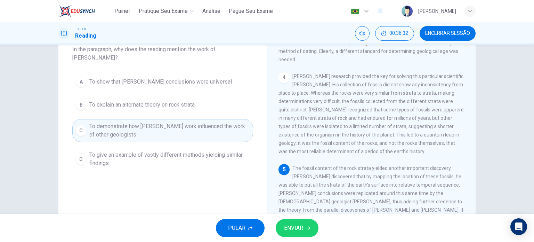
click at [293, 230] on span "ENVIAR" at bounding box center [293, 228] width 19 height 10
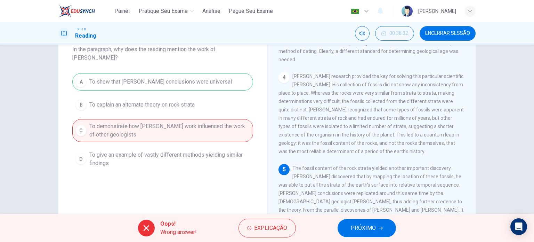
click at [370, 235] on button "PRÓXIMO" at bounding box center [367, 228] width 58 height 18
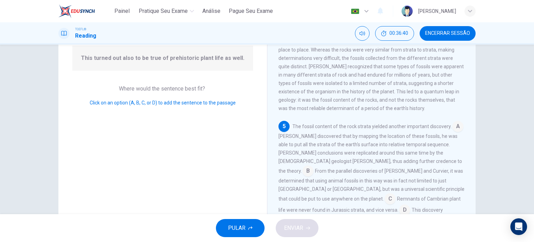
scroll to position [72, 0]
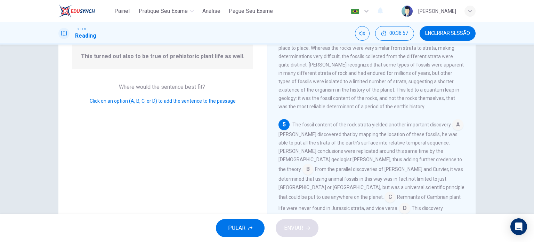
click at [410, 203] on input at bounding box center [404, 208] width 11 height 11
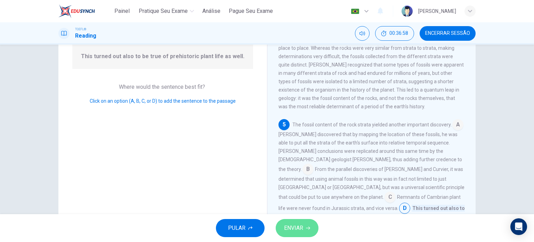
click at [307, 225] on button "ENVIAR" at bounding box center [297, 228] width 43 height 18
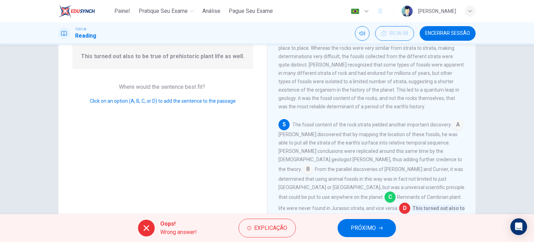
click at [374, 231] on span "PRÓXIMO" at bounding box center [363, 228] width 25 height 10
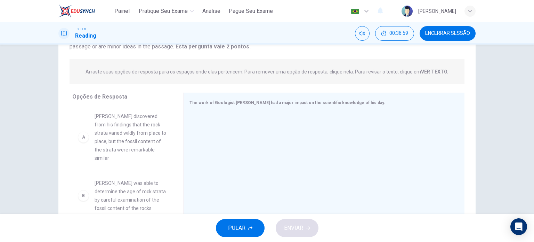
click at [448, 29] on button "Encerrar Sessão" at bounding box center [448, 33] width 56 height 15
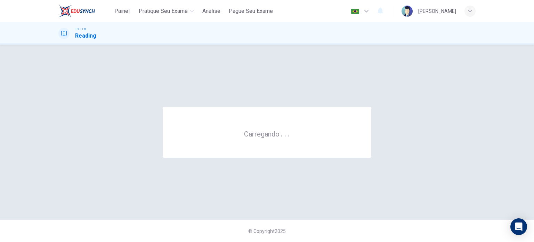
scroll to position [0, 0]
